Goal: Task Accomplishment & Management: Manage account settings

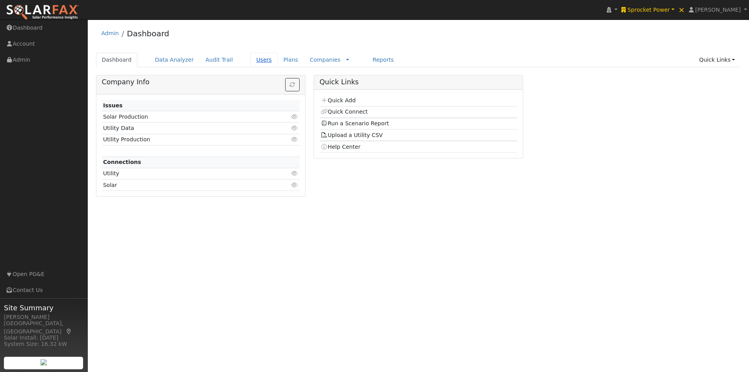
click at [250, 59] on link "Users" at bounding box center [263, 60] width 27 height 14
click at [252, 59] on link "Users" at bounding box center [263, 60] width 27 height 14
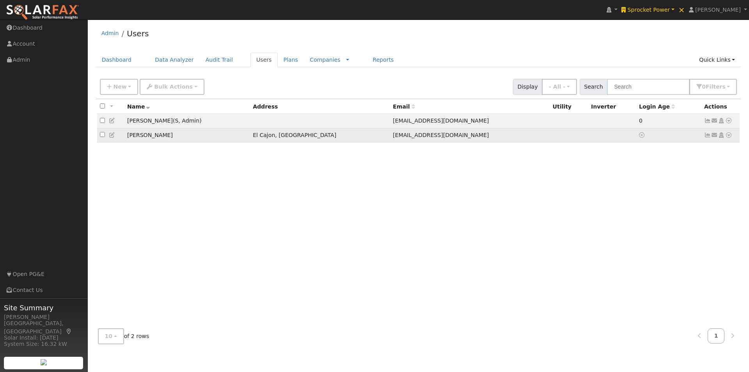
click at [194, 139] on td "[PERSON_NAME]" at bounding box center [187, 135] width 126 height 14
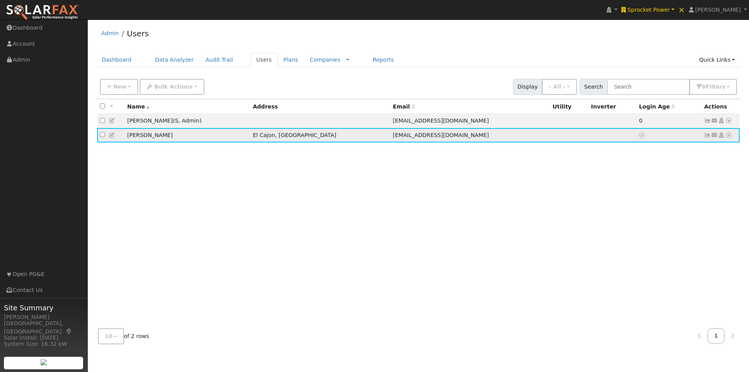
click at [722, 137] on icon at bounding box center [721, 134] width 7 height 5
